Goal: Information Seeking & Learning: Find specific fact

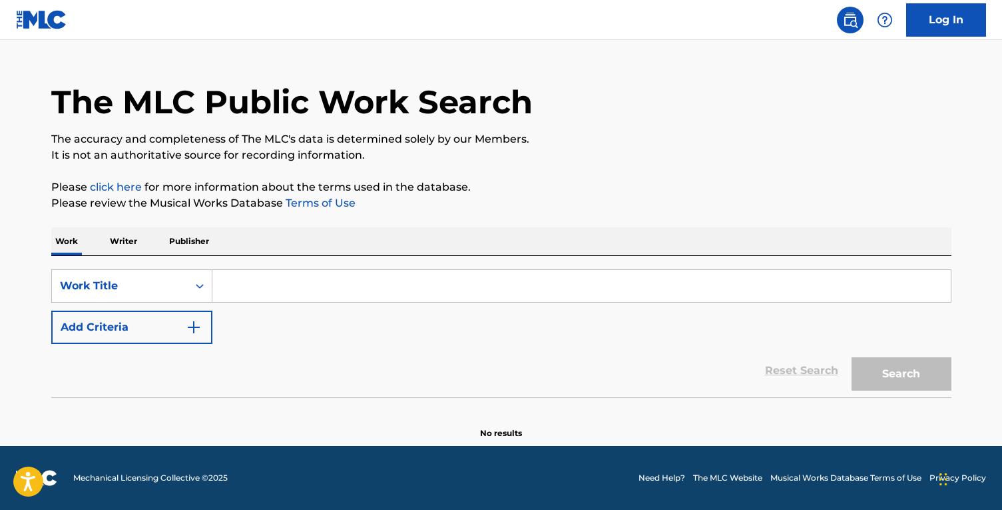
click at [410, 285] on input "Search Form" at bounding box center [581, 286] width 739 height 32
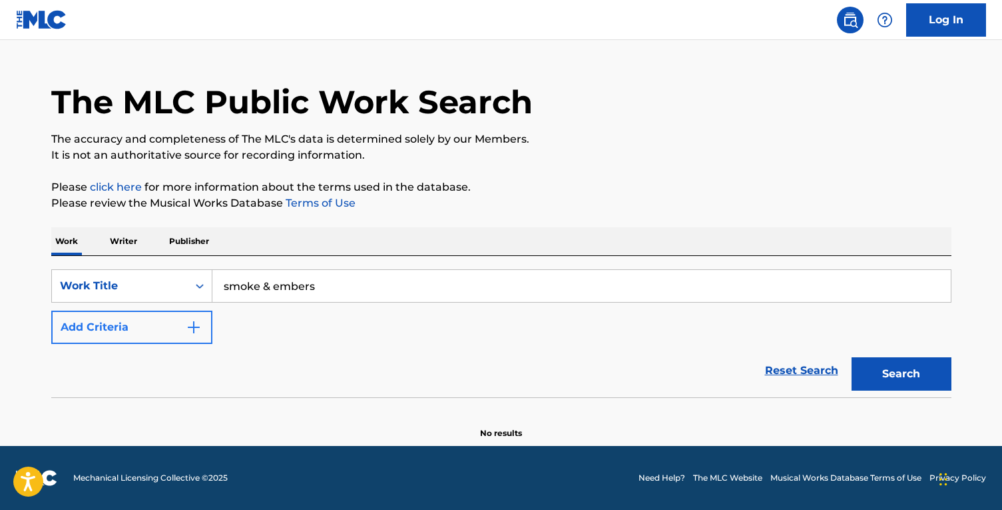
type input "smoke & embers"
click at [170, 337] on button "Add Criteria" at bounding box center [131, 326] width 161 height 33
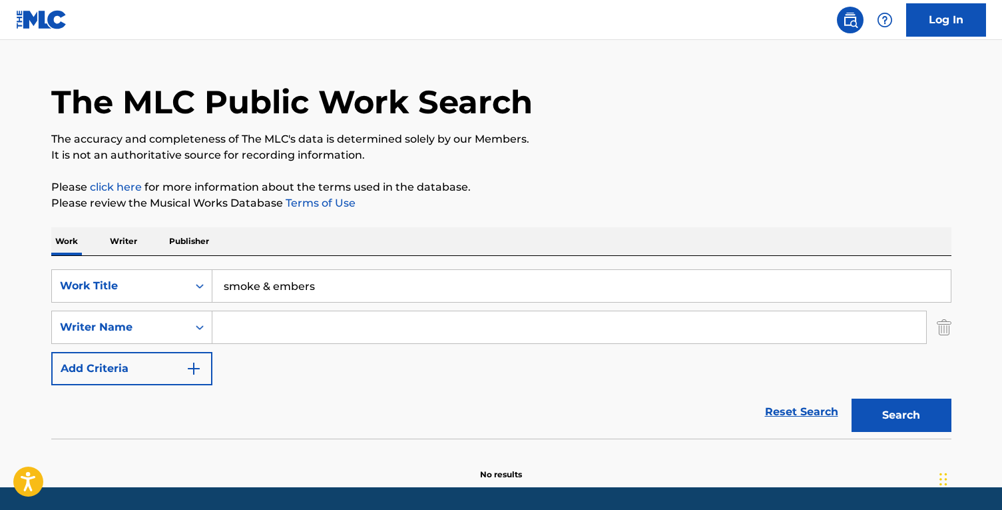
click at [292, 319] on input "Search Form" at bounding box center [569, 327] width 714 height 32
type input "potter"
click at [852, 398] on button "Search" at bounding box center [902, 414] width 100 height 33
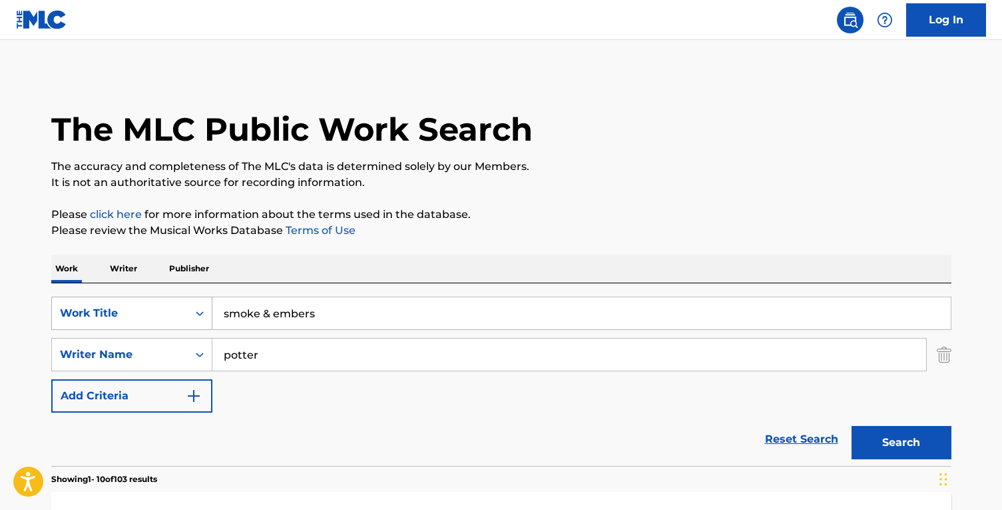
drag, startPoint x: 255, startPoint y: 310, endPoint x: 176, endPoint y: 308, distance: 79.3
click at [176, 308] on div "SearchWithCriteriaff94741f-5fdb-4166-8248-739e6cb1c575 Work Title smoke & embers" at bounding box center [501, 312] width 901 height 33
type input "Arkansas Diamond"
click at [852, 426] on button "Search" at bounding box center [902, 442] width 100 height 33
drag, startPoint x: 304, startPoint y: 312, endPoint x: 206, endPoint y: 302, distance: 98.5
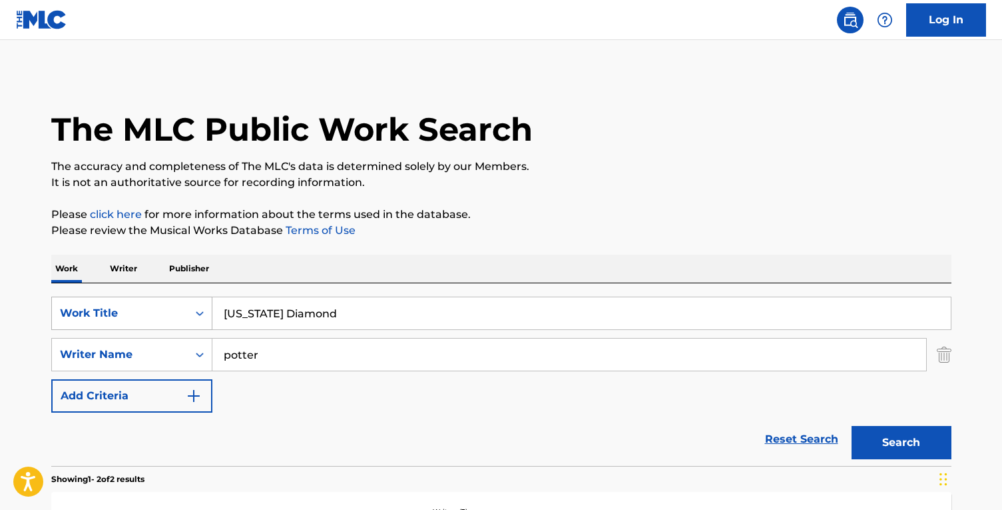
click at [206, 302] on div "SearchWithCriteriaff94741f-5fdb-4166-8248-739e6cb1c575 Work Title Arkansas Diam…" at bounding box center [501, 312] width 901 height 33
type input "everything under the sun"
click at [852, 426] on button "Search" at bounding box center [902, 442] width 100 height 33
drag, startPoint x: 285, startPoint y: 356, endPoint x: 218, endPoint y: 352, distance: 66.8
click at [218, 352] on input "potter" at bounding box center [569, 354] width 714 height 32
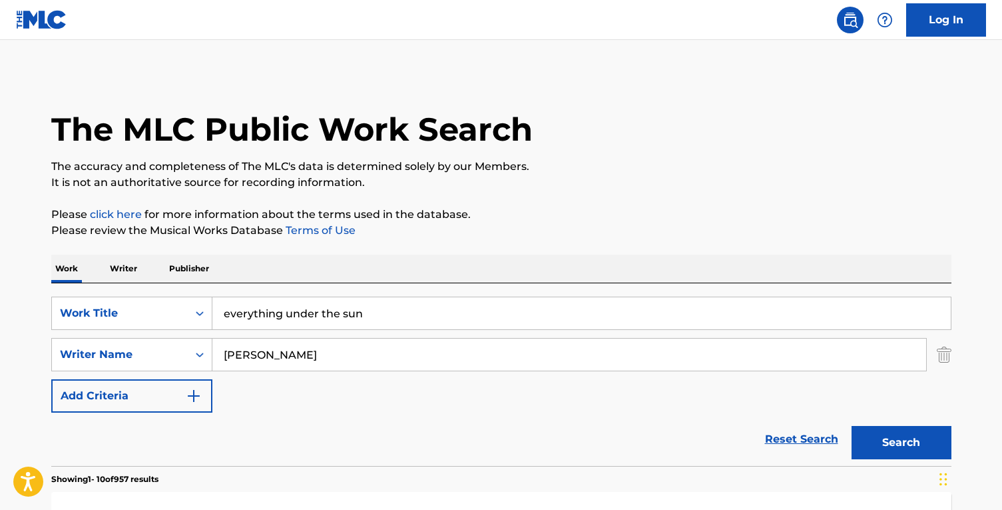
type input "wyatt"
click at [852, 426] on button "Search" at bounding box center [902, 442] width 100 height 33
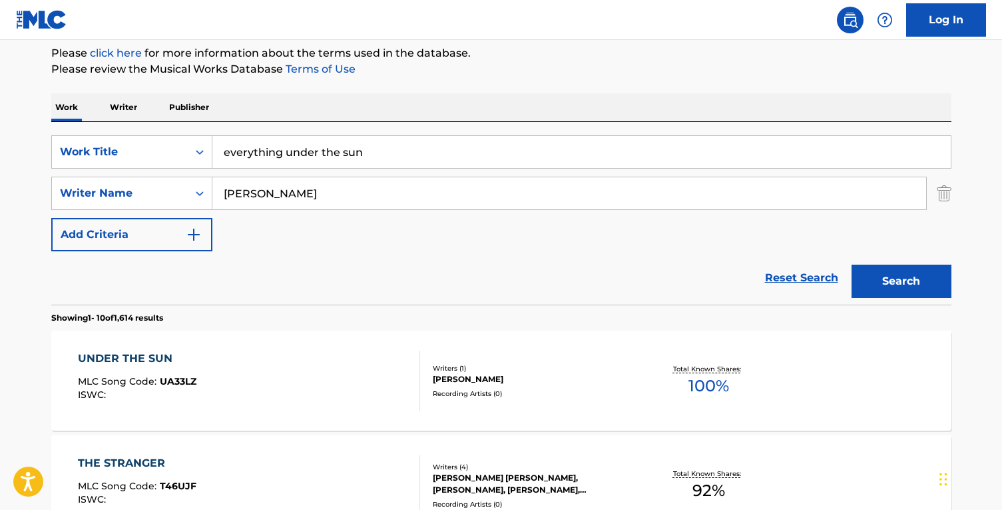
scroll to position [110, 0]
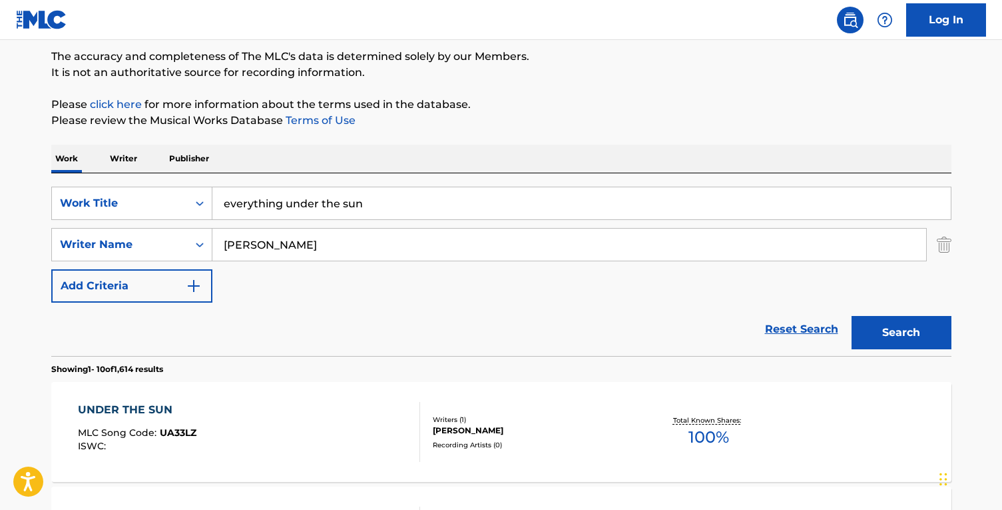
click at [410, 200] on input "everything under the sun" at bounding box center [581, 203] width 739 height 32
click at [367, 234] on input "wyatt" at bounding box center [569, 244] width 714 height 32
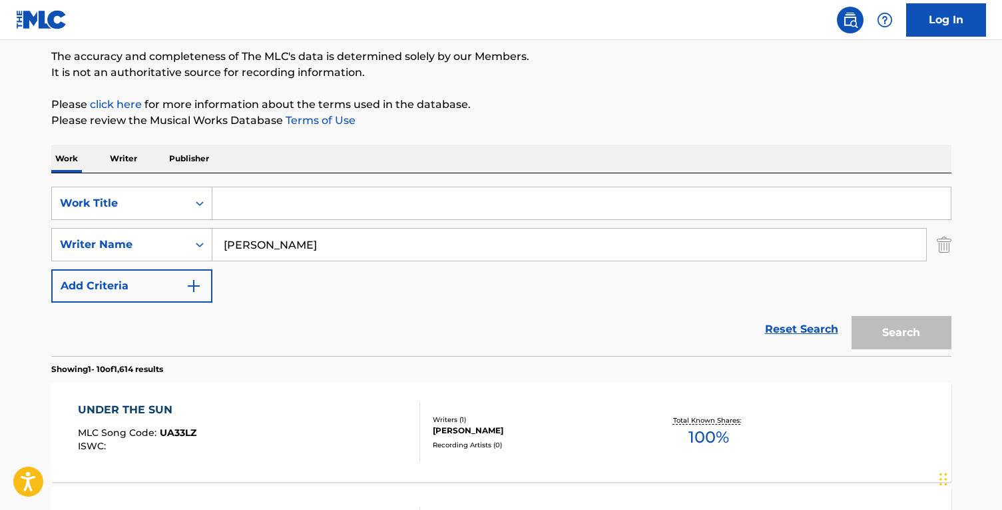
click at [367, 234] on input "wyatt" at bounding box center [569, 244] width 714 height 32
click at [396, 110] on p "Please click here for more information about the terms used in the database." at bounding box center [501, 105] width 901 height 16
click at [350, 198] on input "Search Form" at bounding box center [581, 203] width 739 height 32
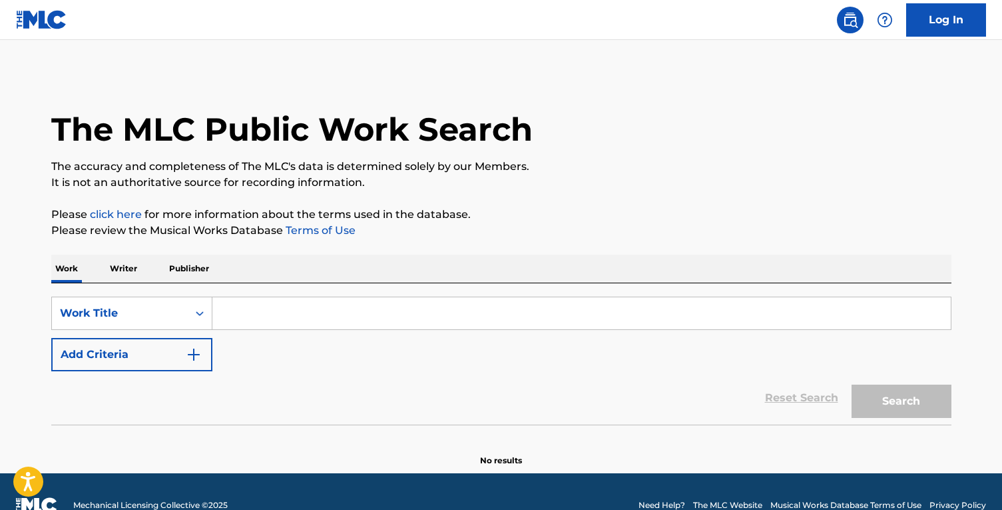
click at [320, 306] on input "Search Form" at bounding box center [581, 313] width 739 height 32
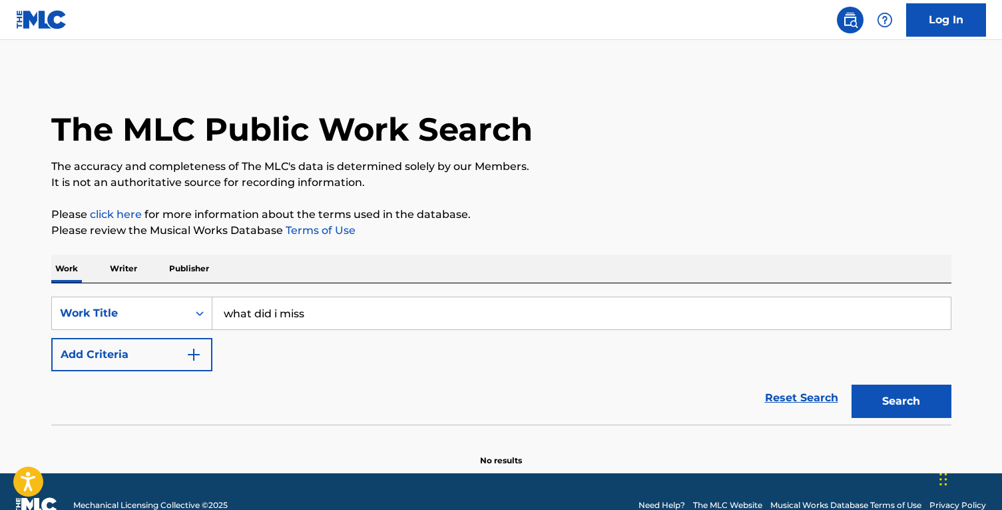
type input "what did i miss"
click at [852, 384] on button "Search" at bounding box center [902, 400] width 100 height 33
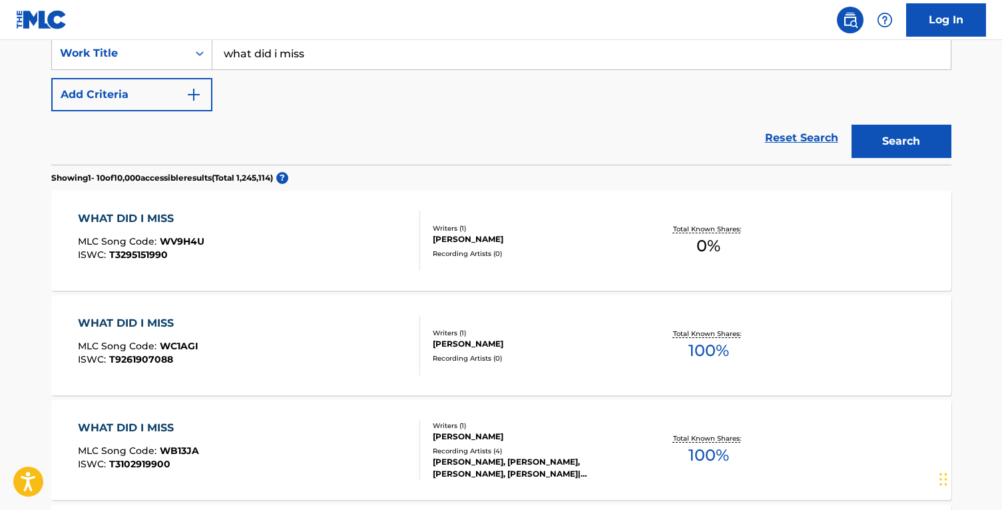
scroll to position [266, 0]
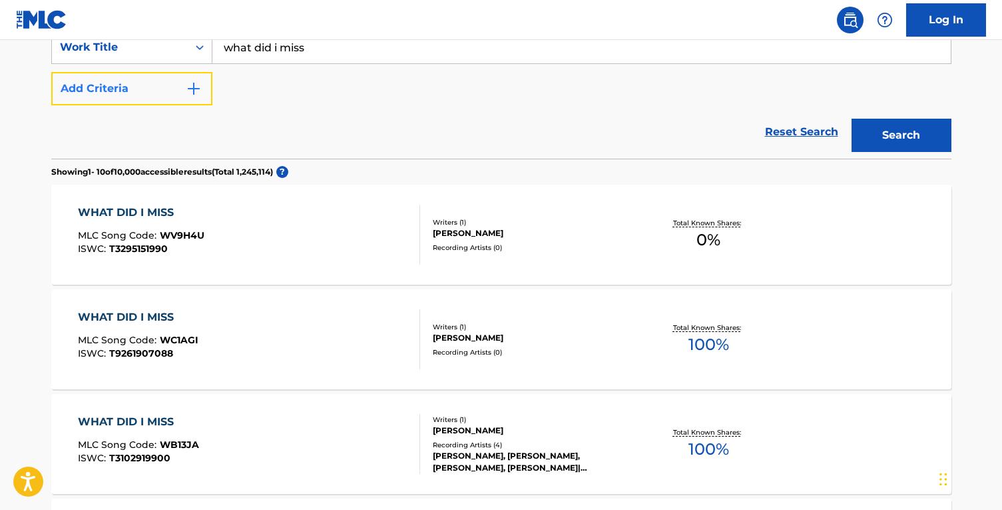
click at [168, 79] on button "Add Criteria" at bounding box center [131, 88] width 161 height 33
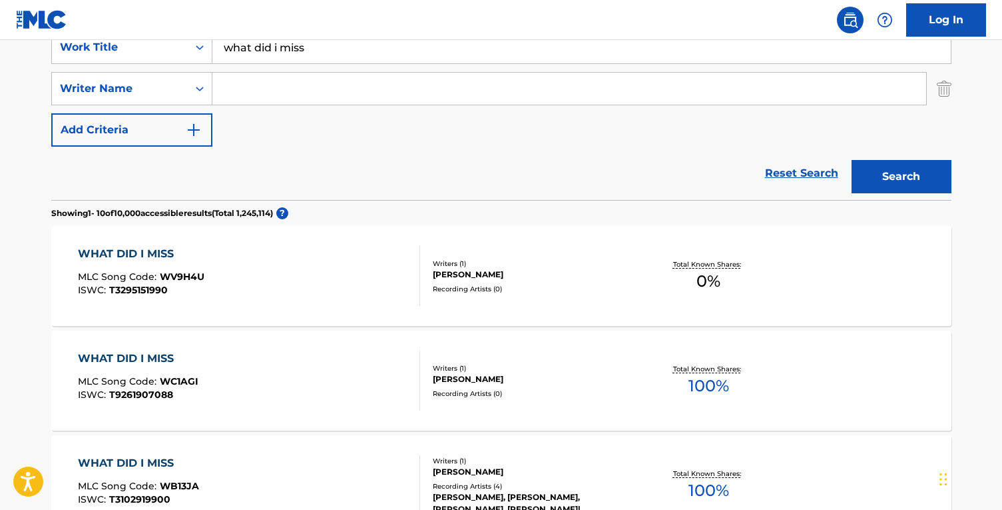
click at [259, 97] on input "Search Form" at bounding box center [569, 89] width 714 height 32
type input "[PERSON_NAME]"
click at [852, 160] on button "Search" at bounding box center [902, 176] width 100 height 33
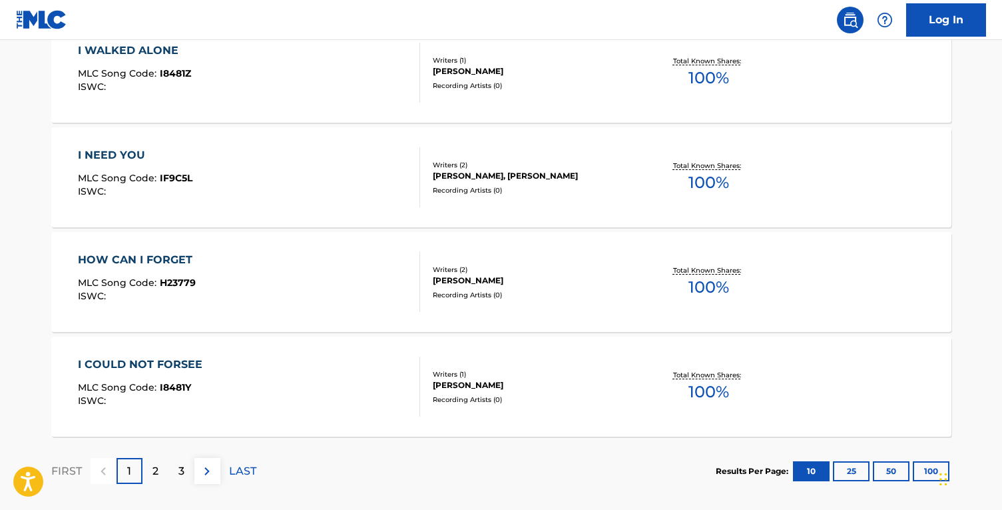
scroll to position [1162, 0]
